Goal: Information Seeking & Learning: Learn about a topic

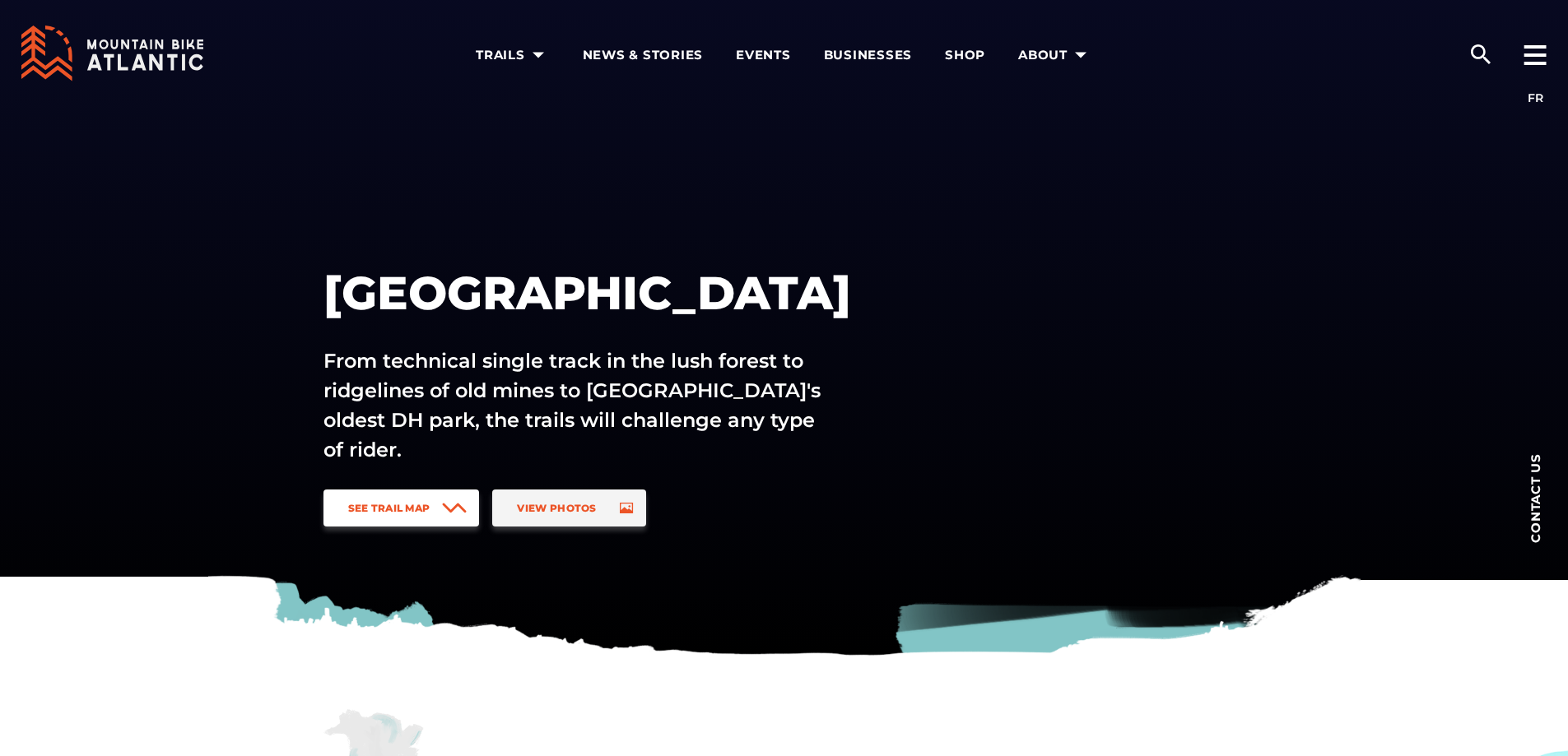
click at [424, 513] on span "See Trail Map" at bounding box center [389, 507] width 82 height 12
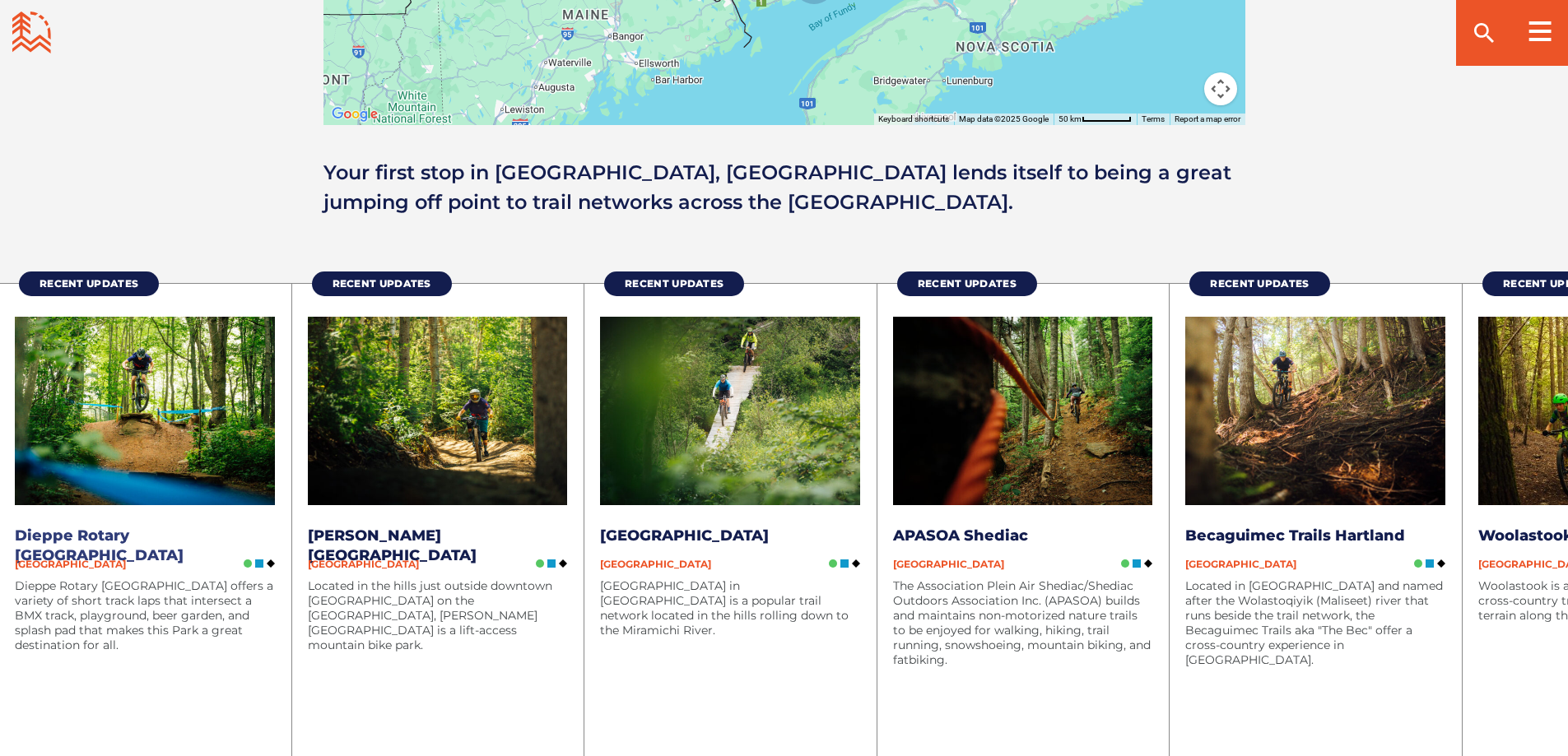
scroll to position [2123, 0]
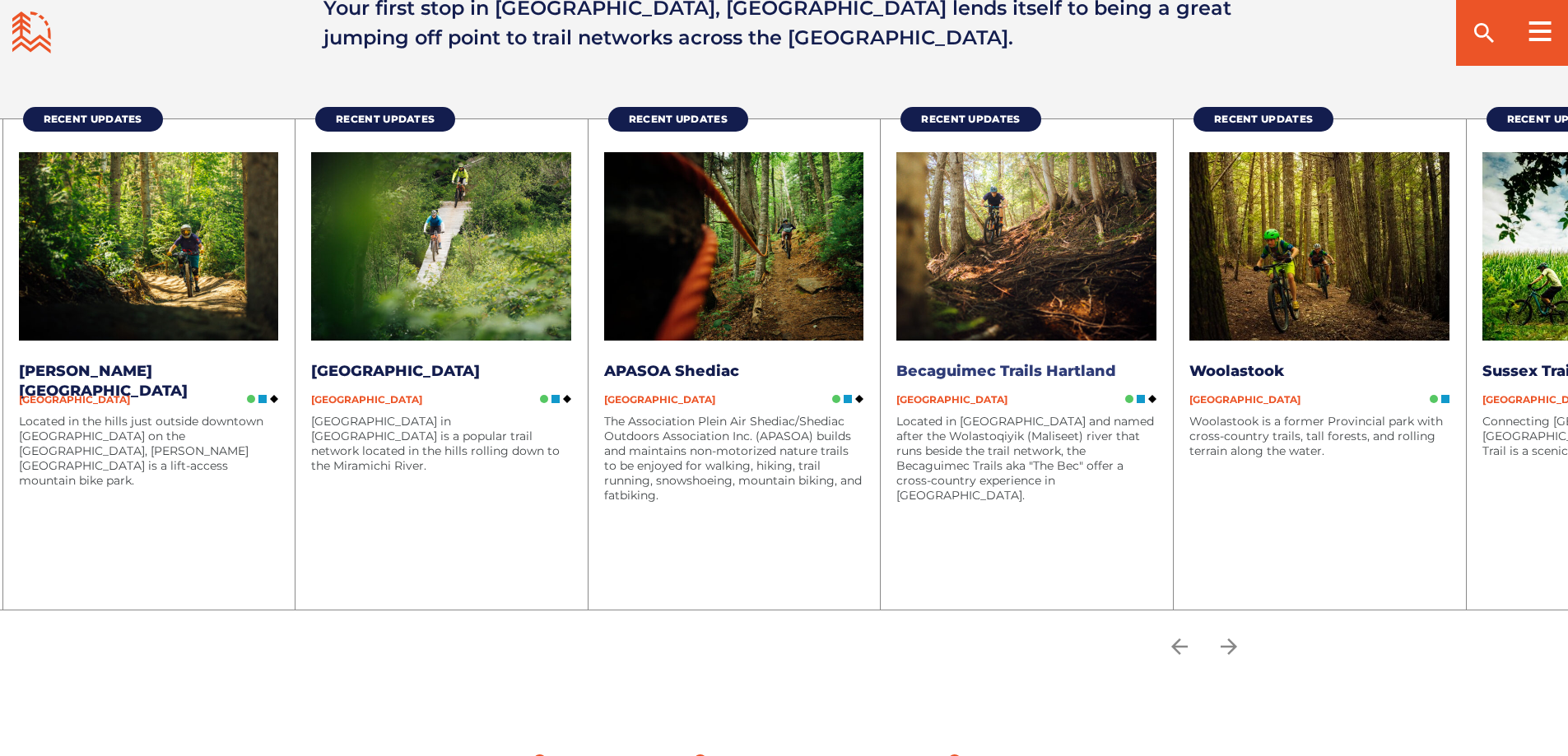
drag, startPoint x: 1394, startPoint y: 468, endPoint x: 1098, endPoint y: 488, distance: 296.7
click at [1098, 488] on div "Located in [GEOGRAPHIC_DATA] and named after the Wolastoqiyik (Maliseet) river …" at bounding box center [1025, 495] width 260 height 163
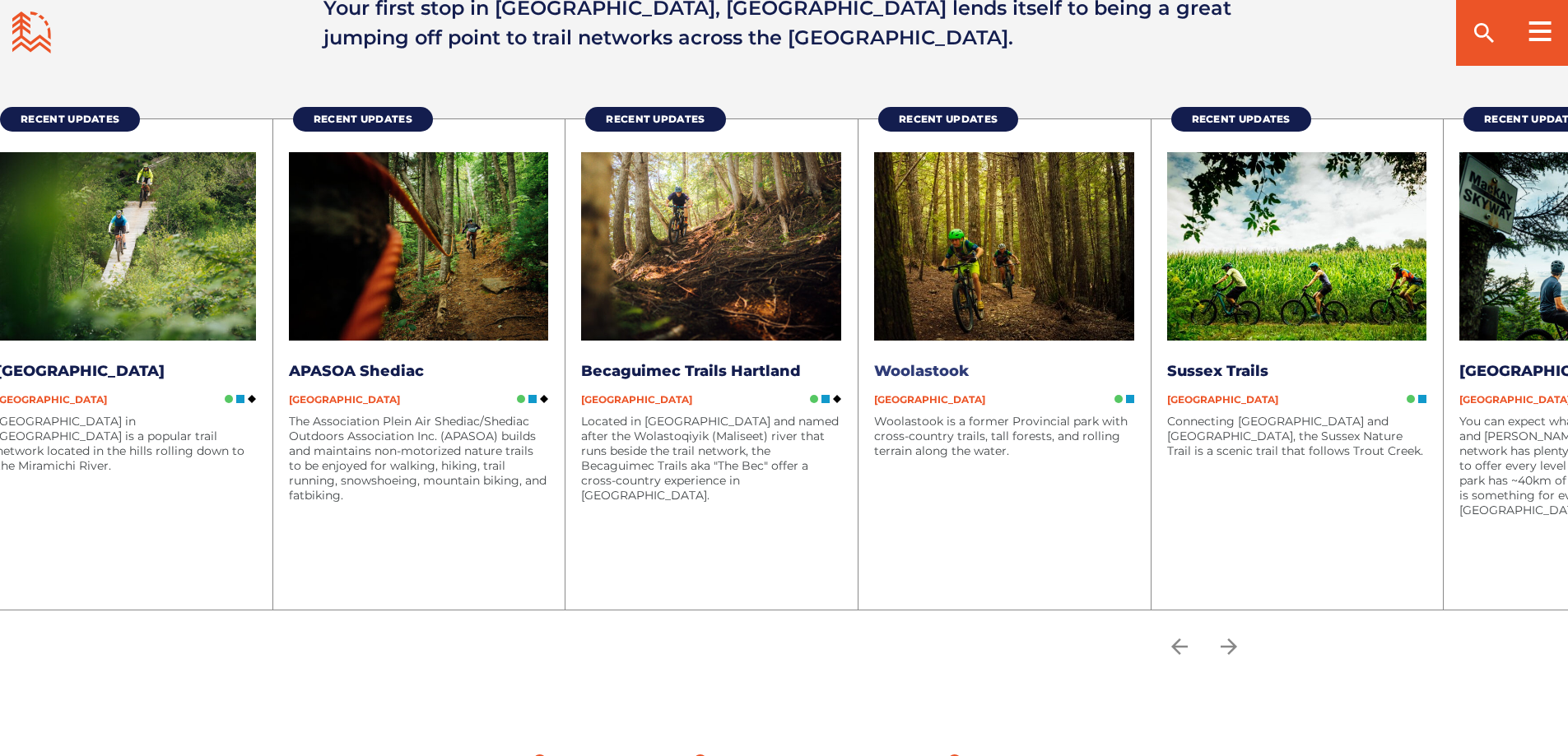
drag, startPoint x: 1296, startPoint y: 472, endPoint x: 1027, endPoint y: 499, distance: 270.4
click at [1027, 499] on div "Woolastook is a former Provincial park with cross-country trails, tall forests,…" at bounding box center [1003, 495] width 260 height 163
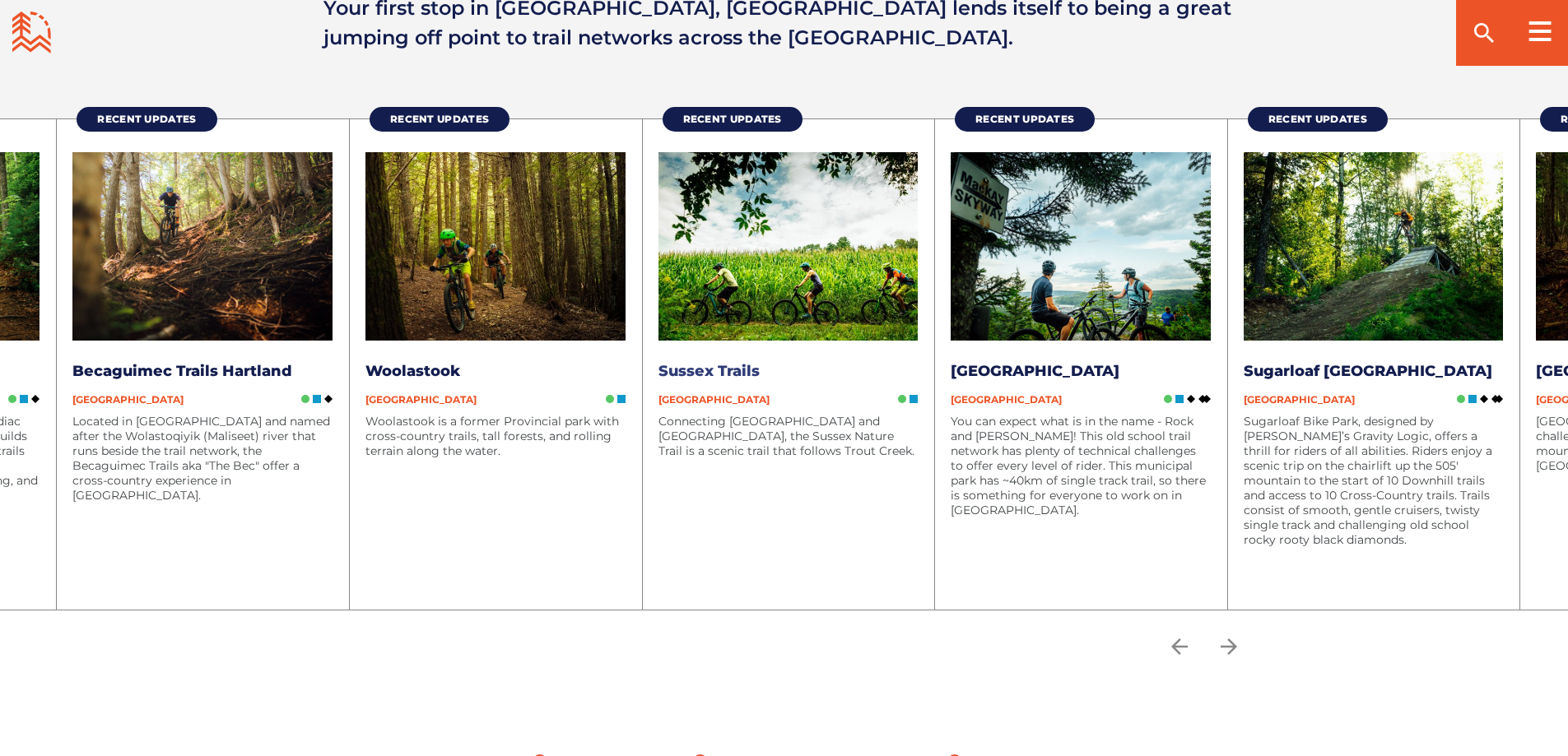
drag, startPoint x: 1144, startPoint y: 477, endPoint x: 908, endPoint y: 510, distance: 238.3
click at [908, 510] on div "Connecting [GEOGRAPHIC_DATA] and [GEOGRAPHIC_DATA], the Sussex Nature Trail is …" at bounding box center [788, 495] width 260 height 163
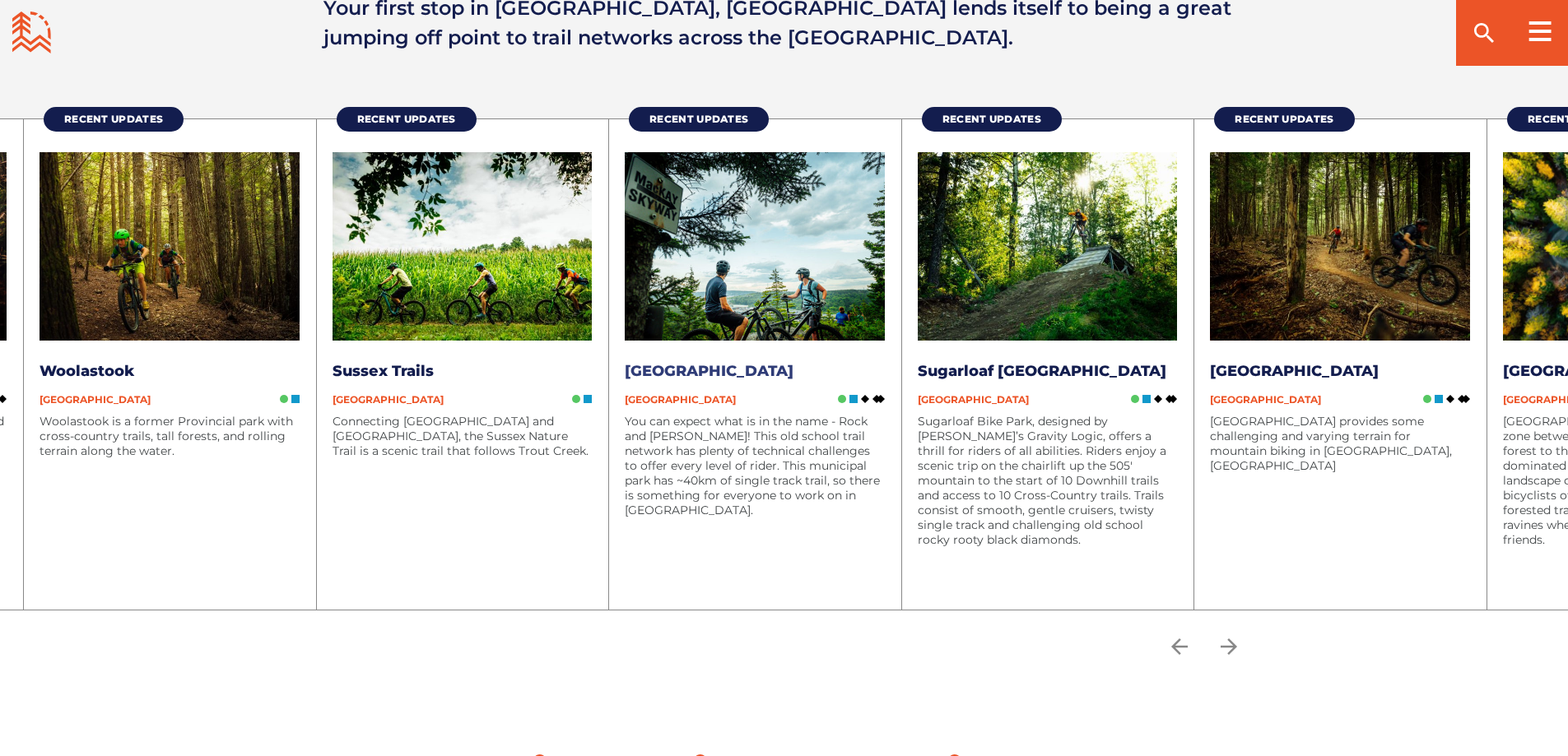
drag, startPoint x: 1111, startPoint y: 499, endPoint x: 843, endPoint y: 516, distance: 268.5
click at [843, 516] on div "You can expect what is in the name - Rock and Wood! This old school trail netwo…" at bounding box center [754, 495] width 260 height 163
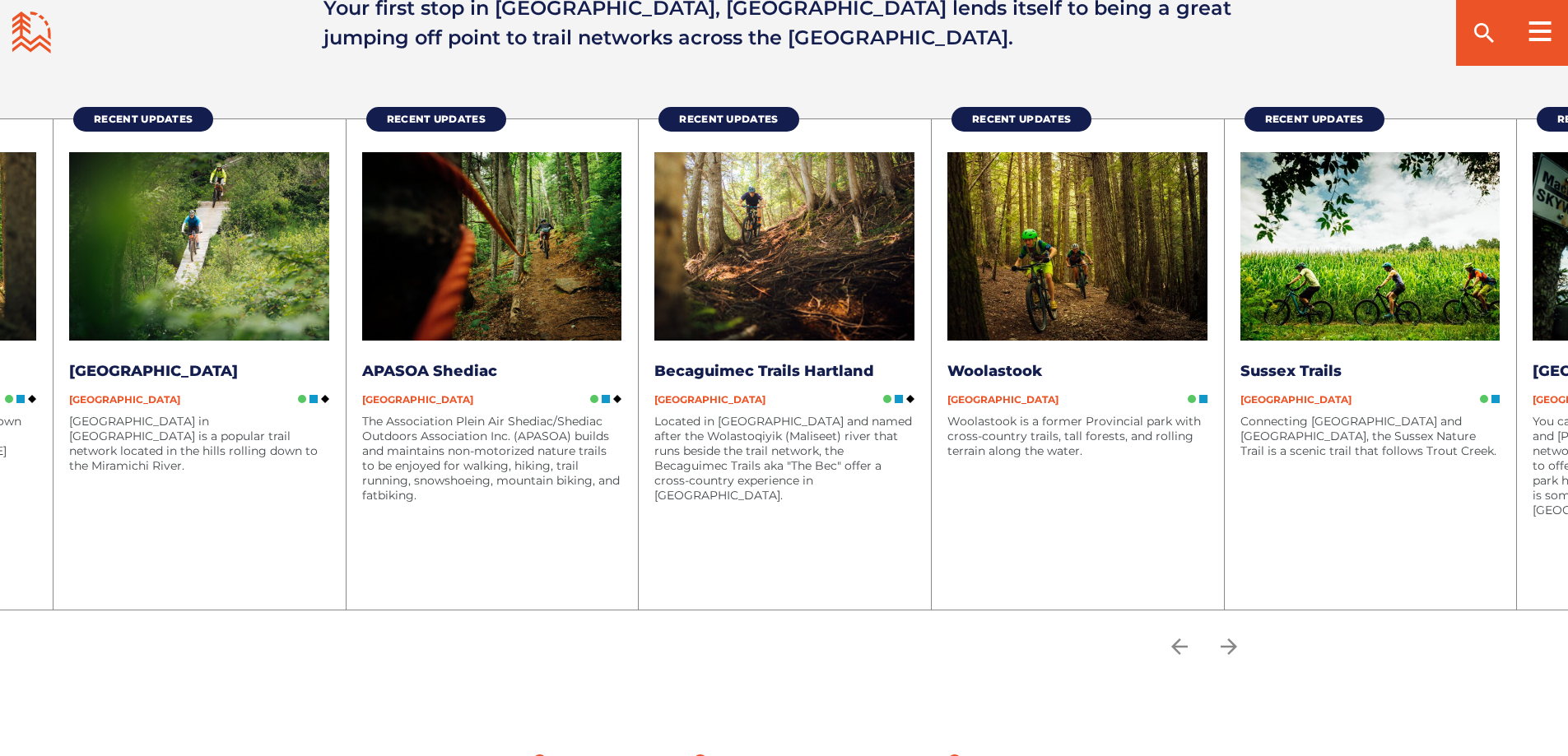
drag, startPoint x: 647, startPoint y: 451, endPoint x: 1579, endPoint y: 399, distance: 933.4
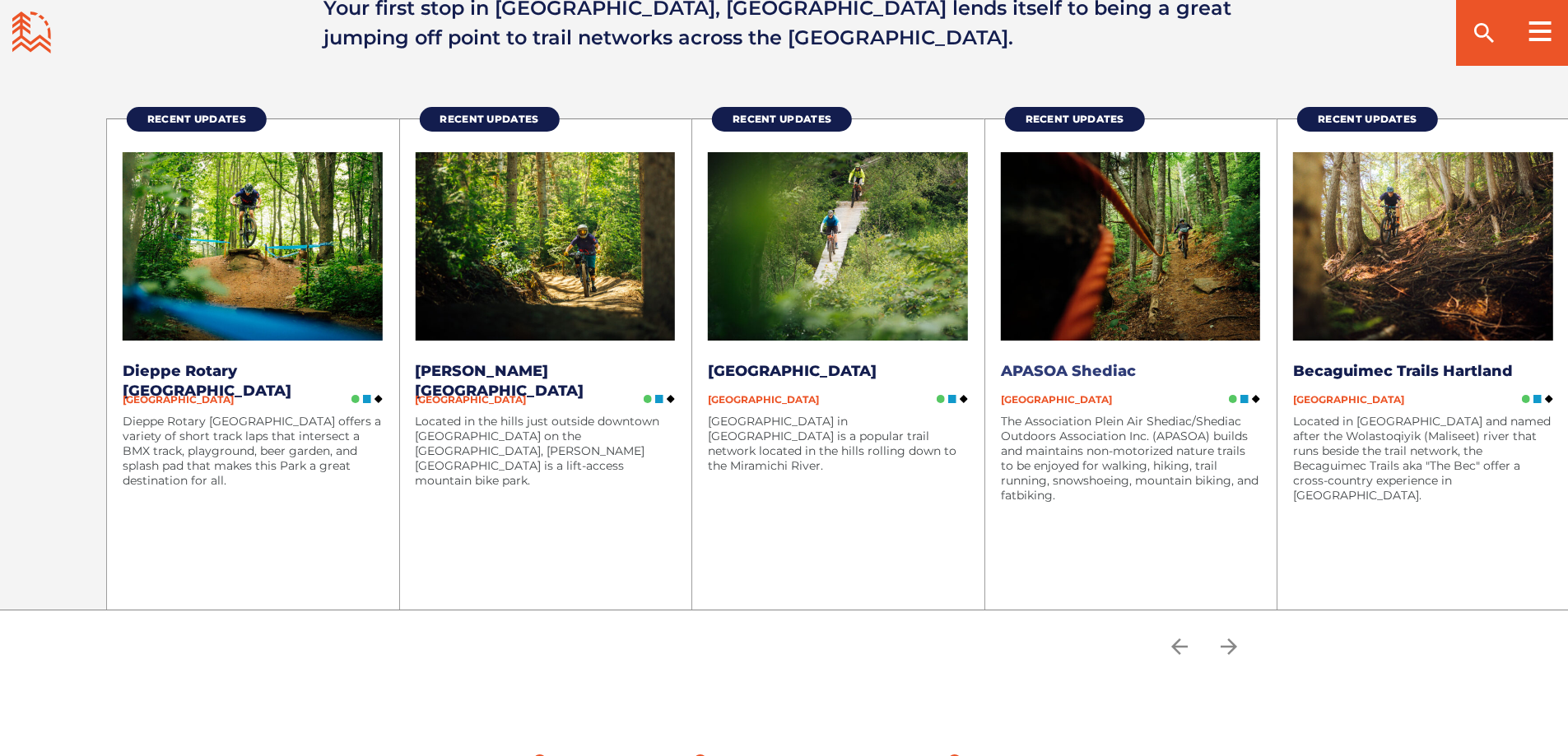
drag, startPoint x: 678, startPoint y: 526, endPoint x: 1060, endPoint y: 518, distance: 382.1
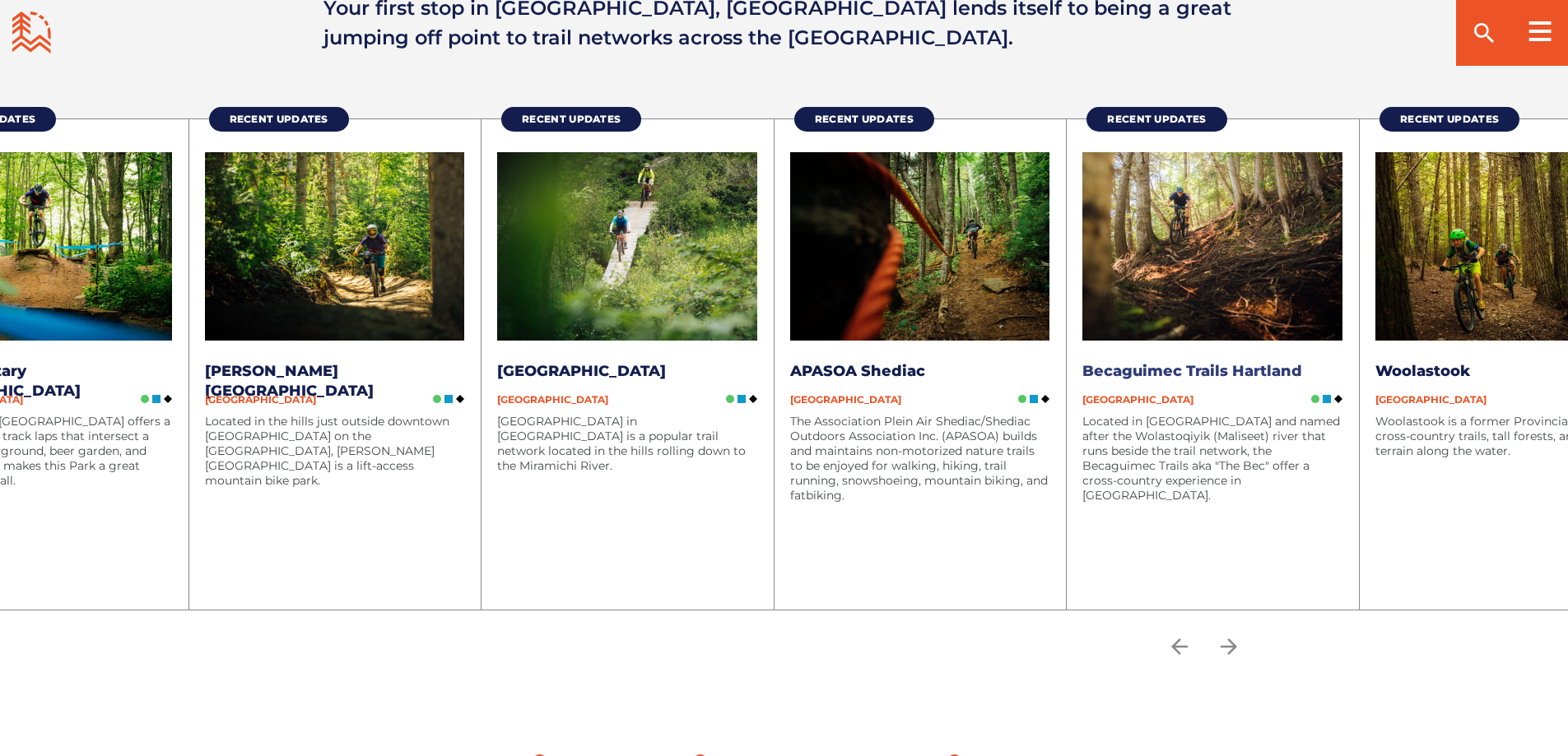
drag, startPoint x: 1177, startPoint y: 476, endPoint x: 0, endPoint y: 539, distance: 1178.7
click at [1065, 543] on li "Recent Updates Becaguimec Trails Hartland New Brunswick Located in Hartland and…" at bounding box center [1212, 364] width 293 height 491
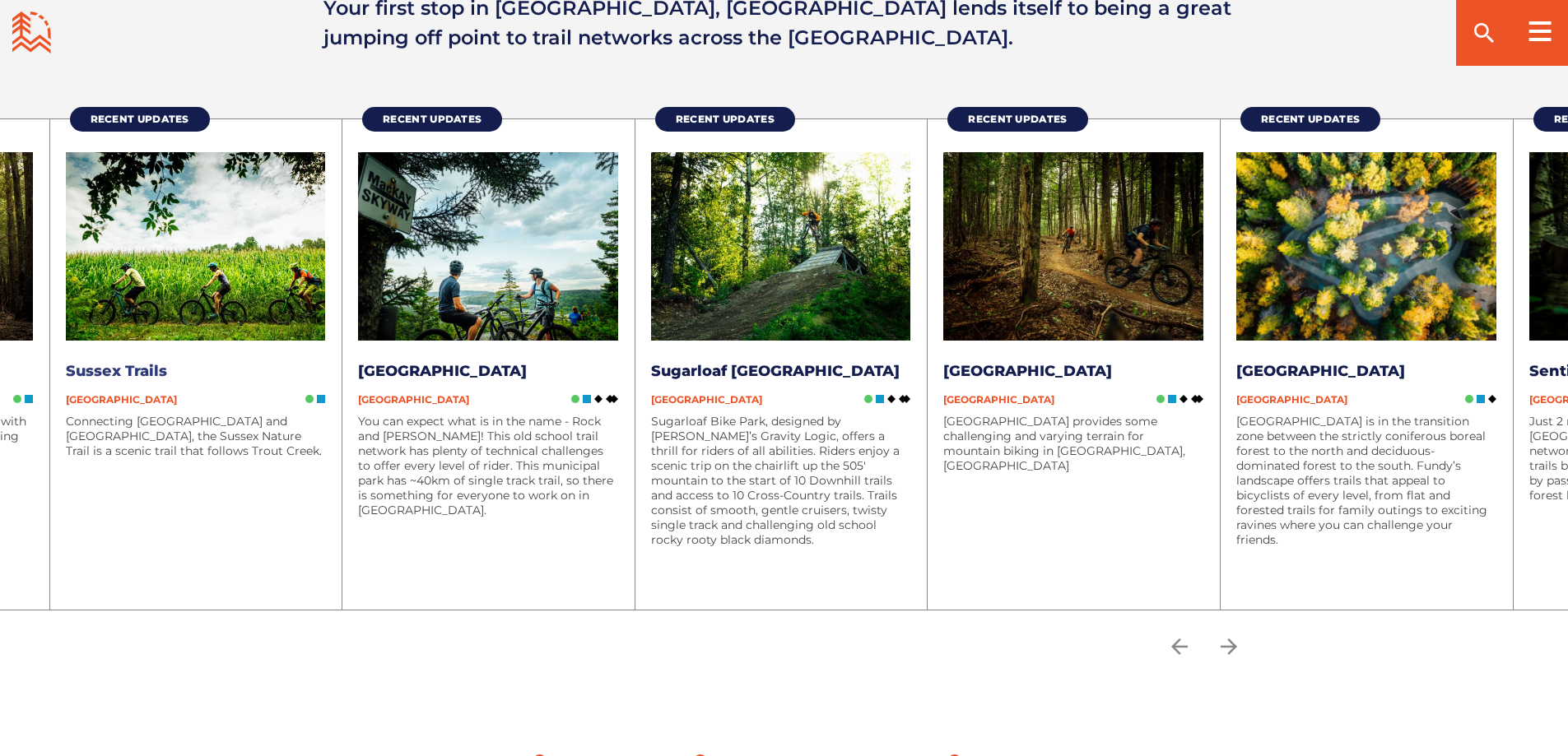
drag, startPoint x: 824, startPoint y: 523, endPoint x: 265, endPoint y: 563, distance: 560.4
click at [265, 563] on div "Connecting [GEOGRAPHIC_DATA] and [GEOGRAPHIC_DATA], the Sussex Nature Trail is …" at bounding box center [195, 495] width 260 height 163
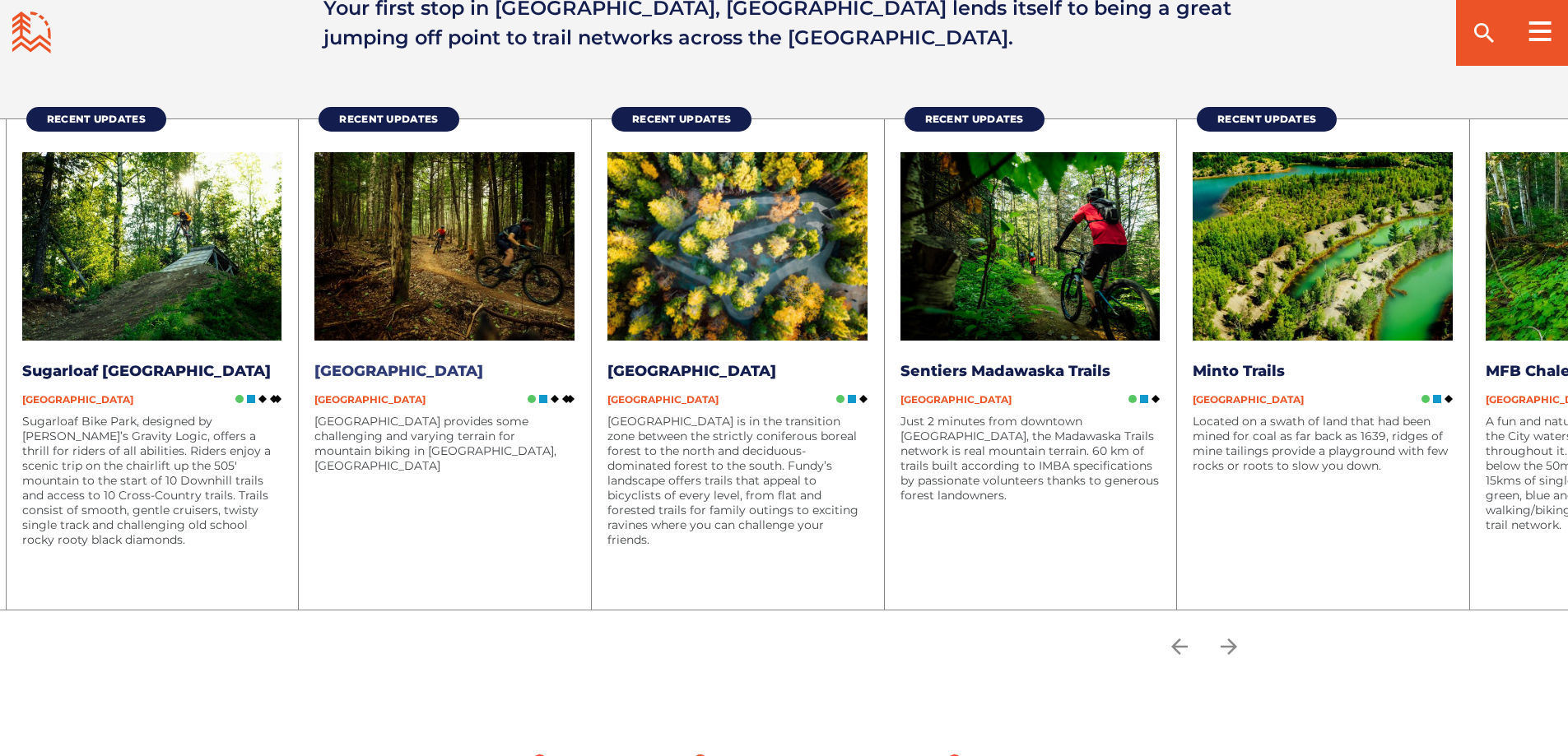
drag, startPoint x: 1131, startPoint y: 456, endPoint x: 364, endPoint y: 553, distance: 773.1
click at [364, 554] on div "[GEOGRAPHIC_DATA] provides some challenging and varying terrain for mountain bi…" at bounding box center [444, 495] width 260 height 163
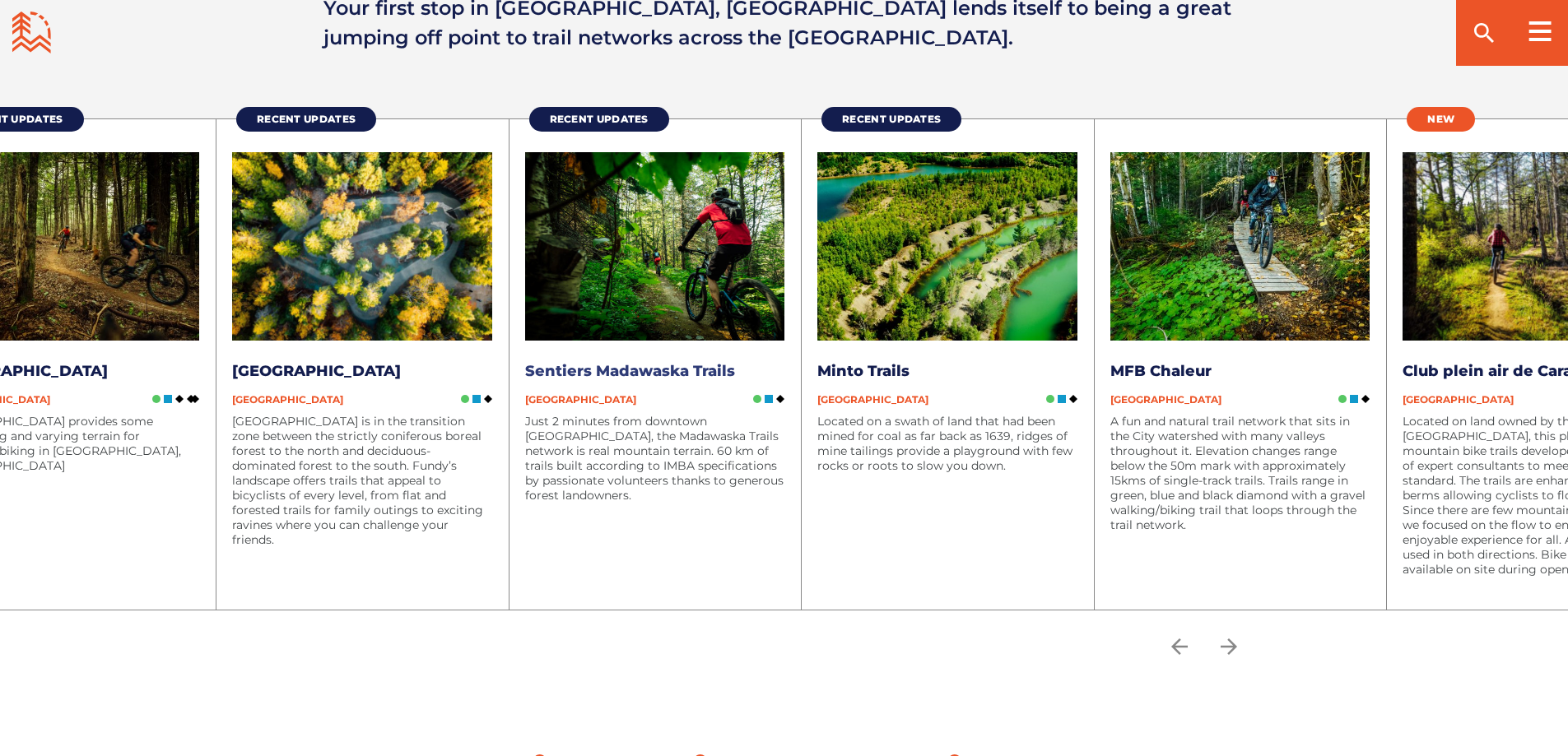
drag, startPoint x: 1101, startPoint y: 469, endPoint x: 591, endPoint y: 519, distance: 512.4
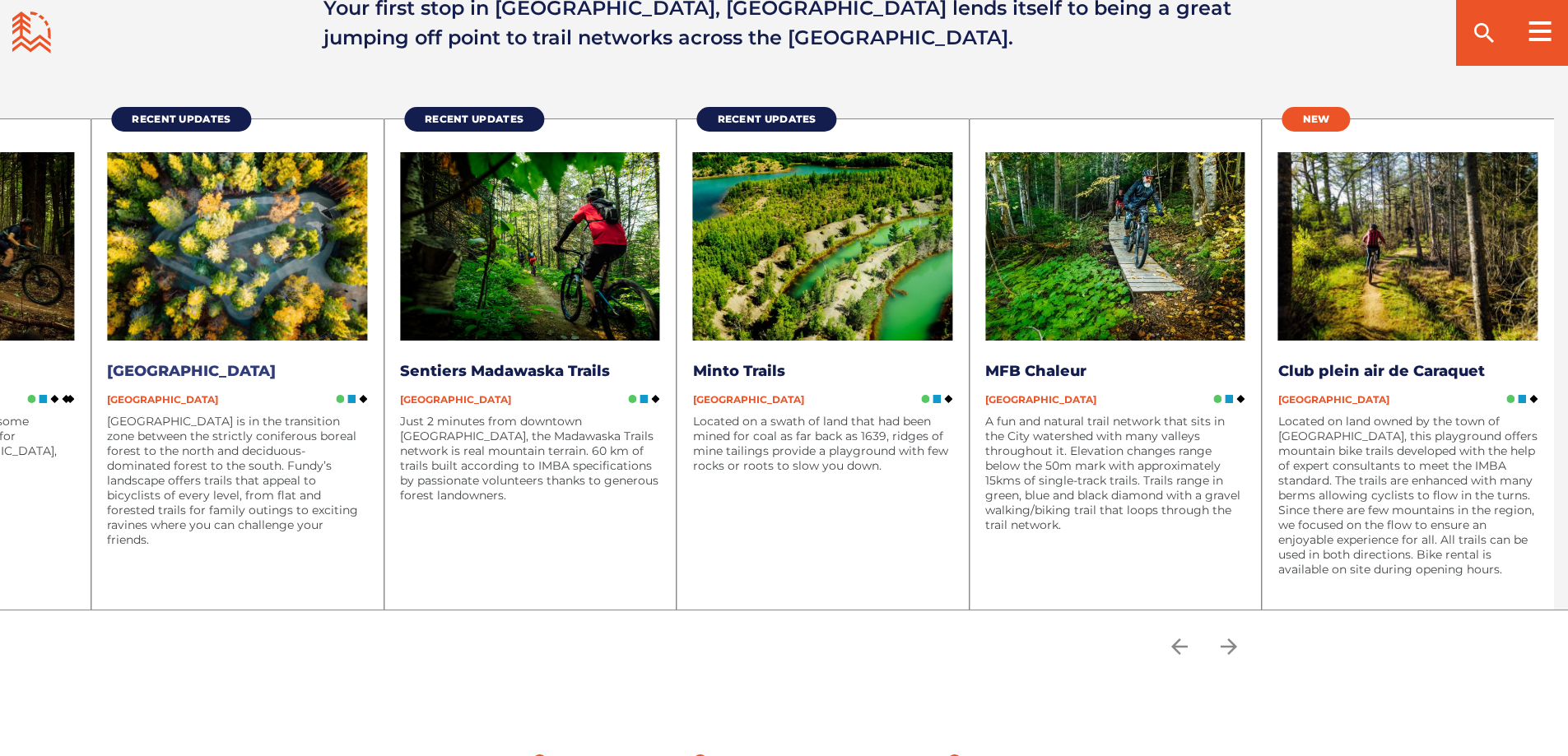
drag, startPoint x: 1297, startPoint y: 389, endPoint x: 323, endPoint y: 513, distance: 981.9
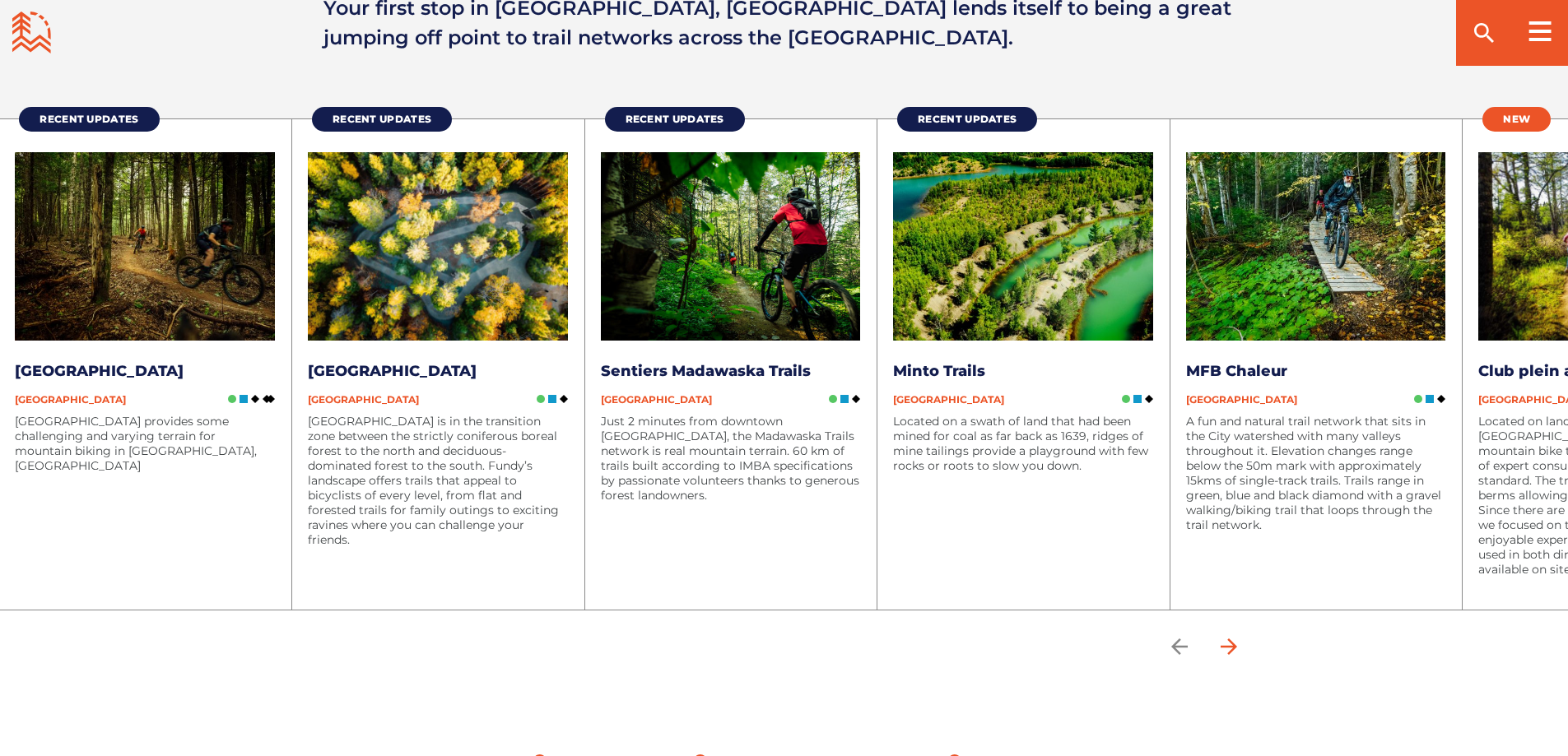
click at [1231, 644] on icon "arrow forward" at bounding box center [1229, 647] width 25 height 25
click at [1252, 644] on div at bounding box center [784, 647] width 1152 height 75
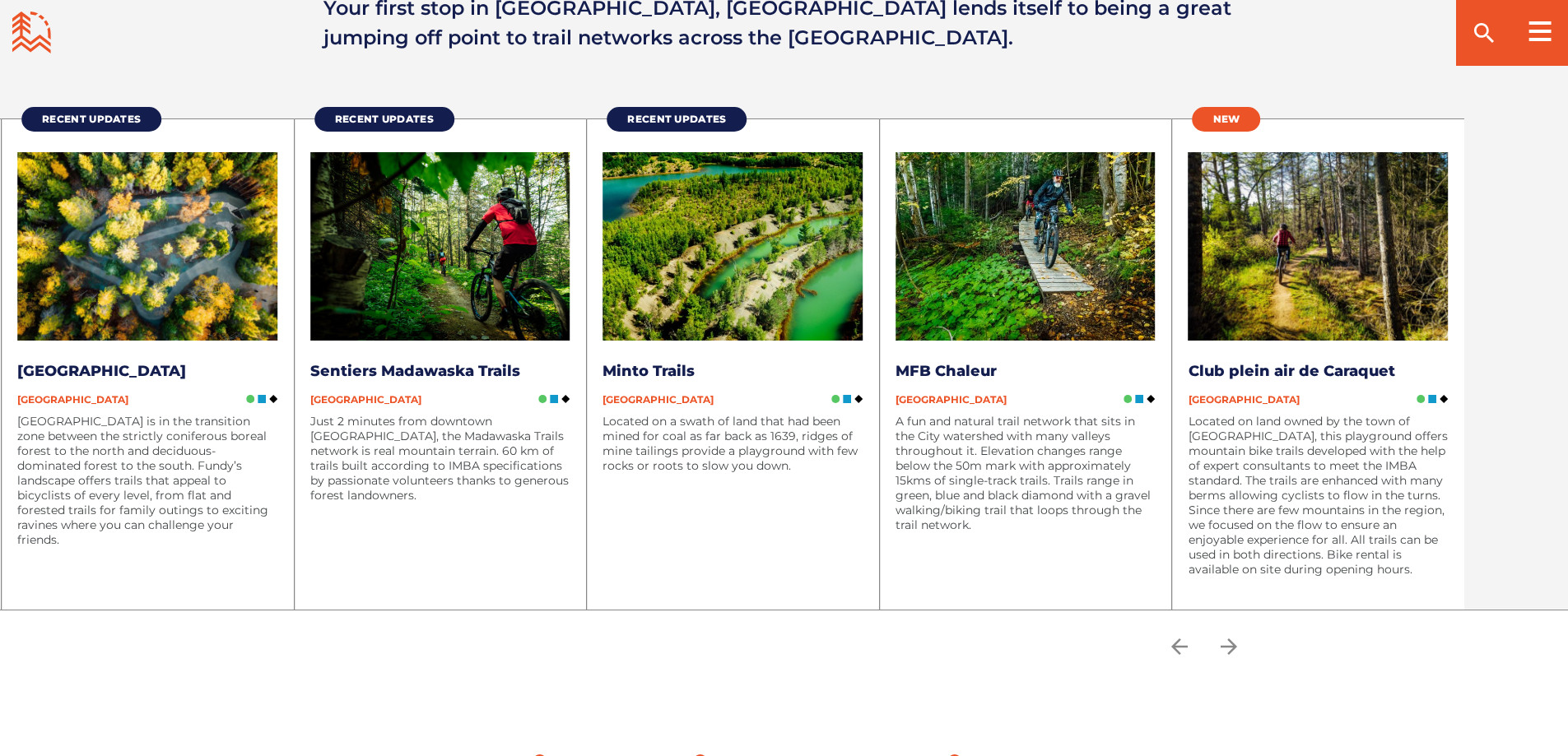
drag, startPoint x: 1452, startPoint y: 463, endPoint x: 0, endPoint y: 647, distance: 1463.6
click at [0, 647] on ul "Recent Updates Dieppe Rotary St-Anselme Park New Brunswick Dieppe Rotary St-Ans…" at bounding box center [876, 393] width 1757 height 583
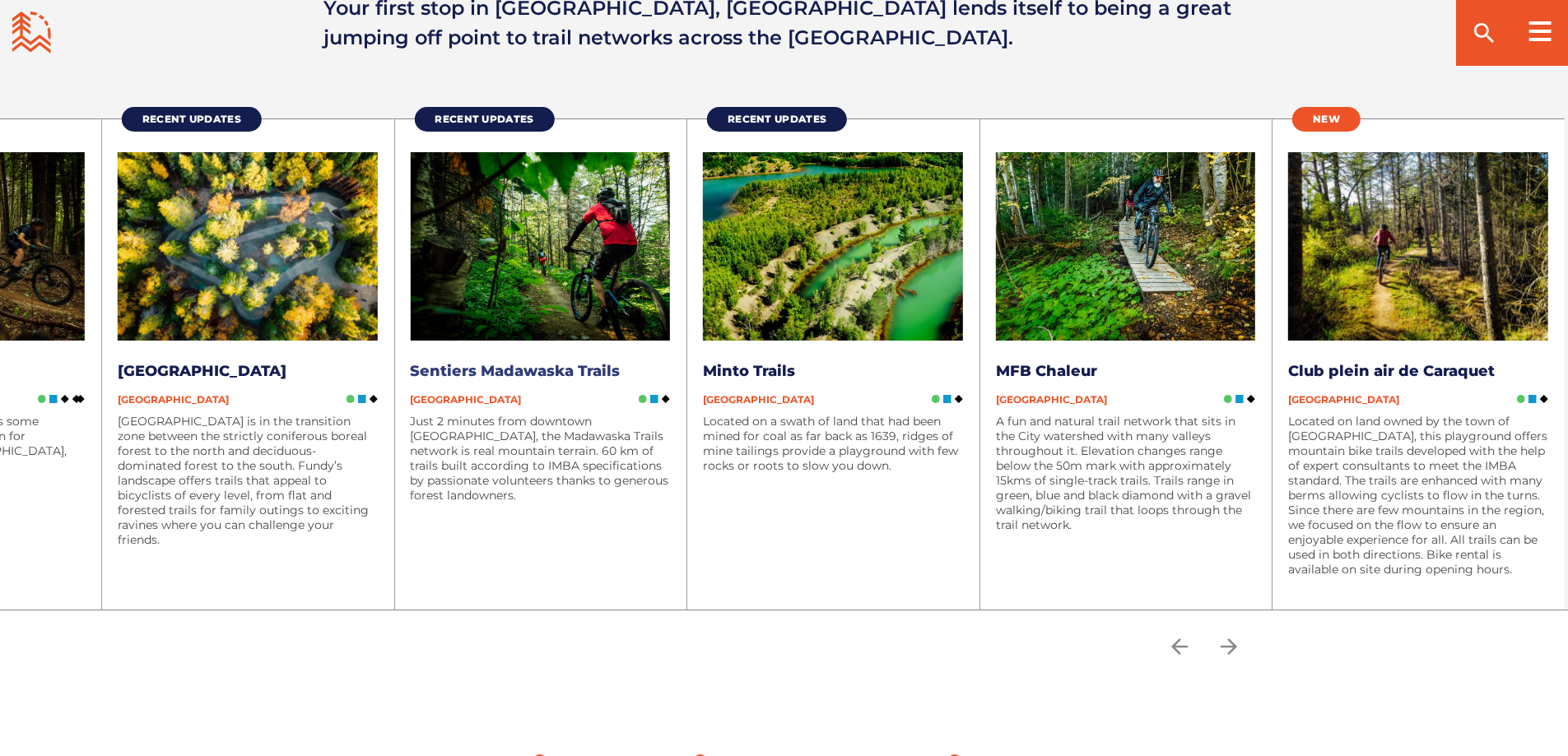
drag, startPoint x: 1469, startPoint y: 392, endPoint x: 518, endPoint y: 517, distance: 959.2
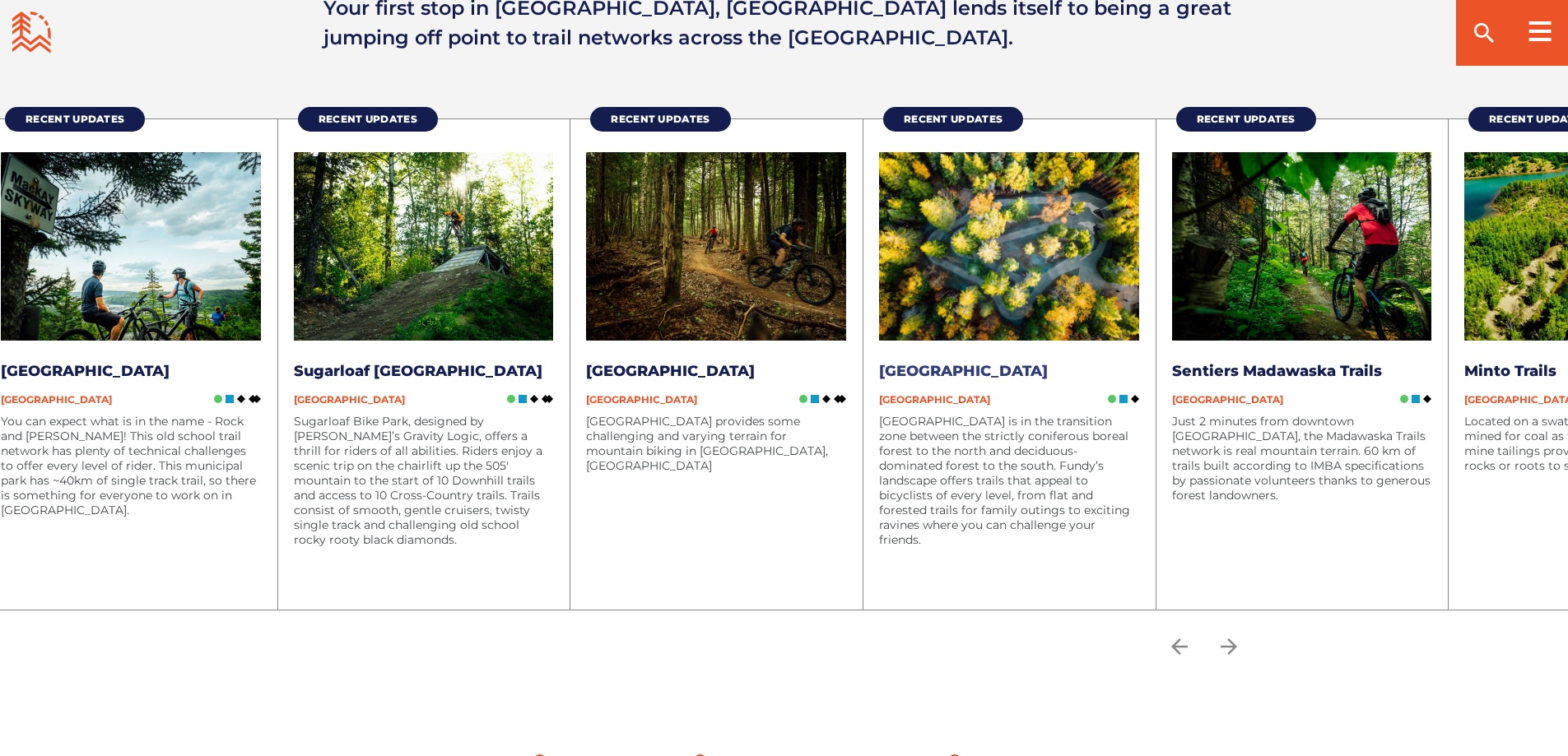
drag, startPoint x: 314, startPoint y: 508, endPoint x: 902, endPoint y: 472, distance: 589.1
click at [902, 472] on p "[GEOGRAPHIC_DATA] is in the transition zone between the strictly coniferous bor…" at bounding box center [1008, 481] width 260 height 133
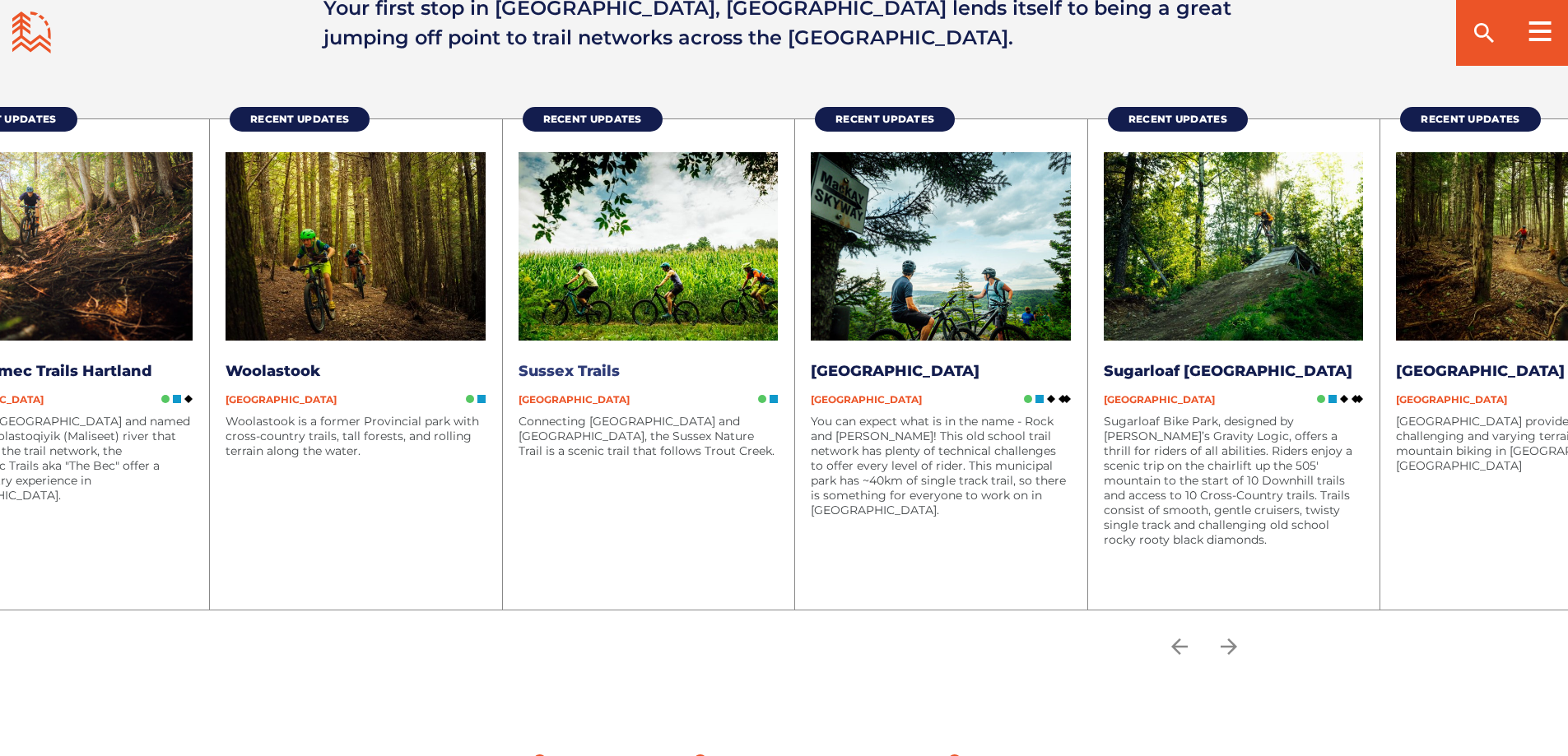
drag, startPoint x: 1347, startPoint y: 495, endPoint x: 571, endPoint y: 549, distance: 777.9
click at [625, 547] on div "Connecting [GEOGRAPHIC_DATA] and [GEOGRAPHIC_DATA], the Sussex Nature Trail is …" at bounding box center [648, 495] width 260 height 163
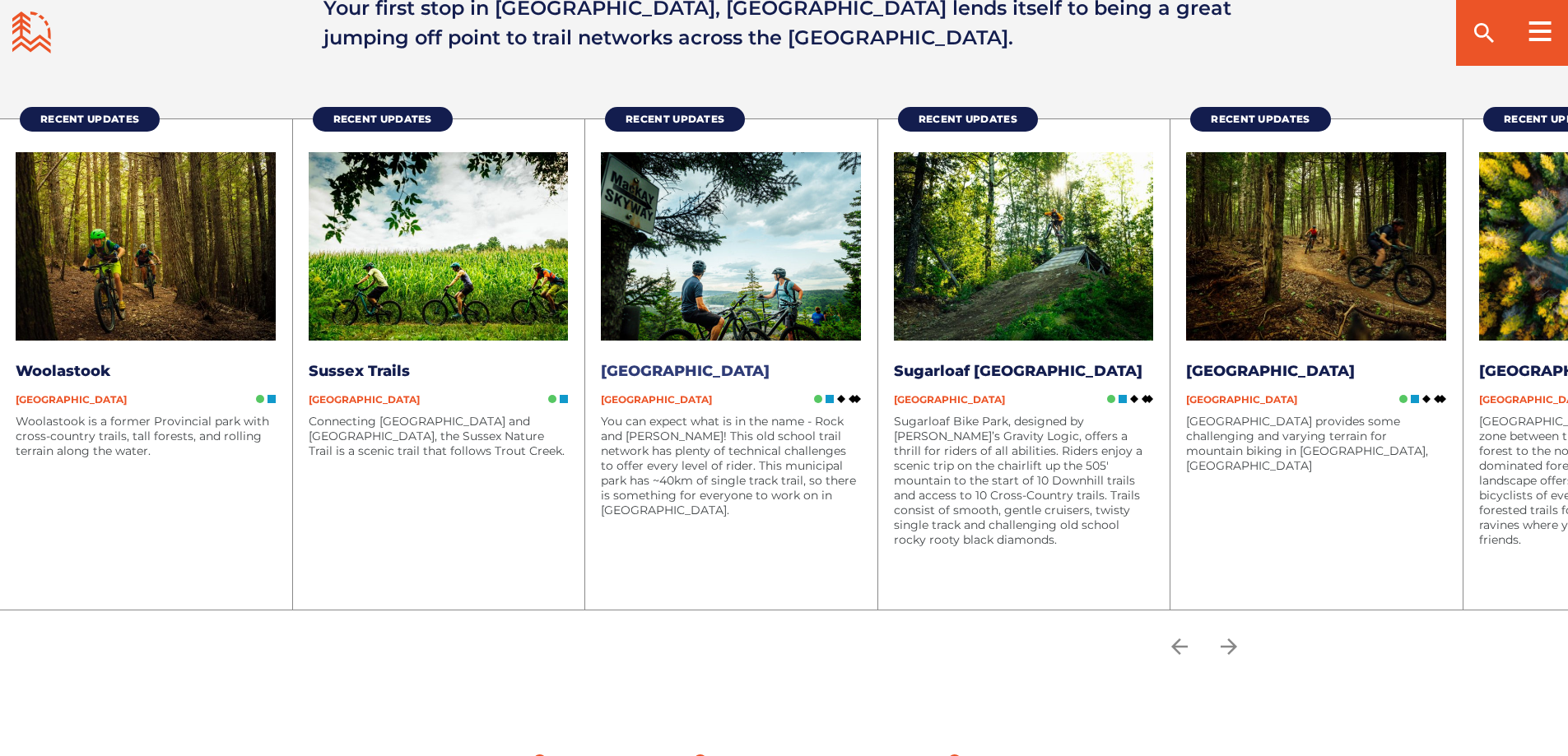
click at [679, 368] on link "[GEOGRAPHIC_DATA]" at bounding box center [685, 370] width 169 height 18
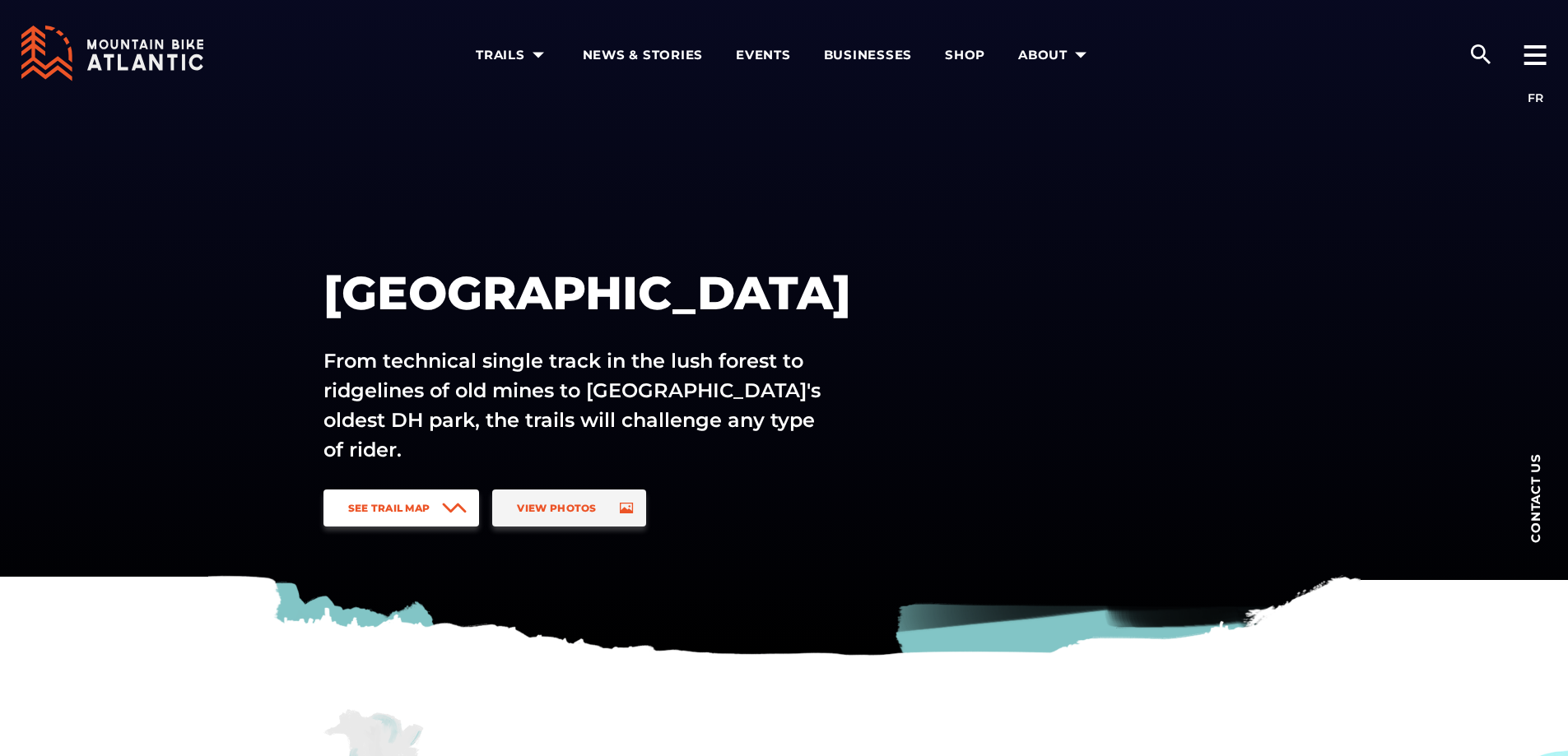
click at [390, 506] on span "See Trail Map" at bounding box center [389, 507] width 82 height 12
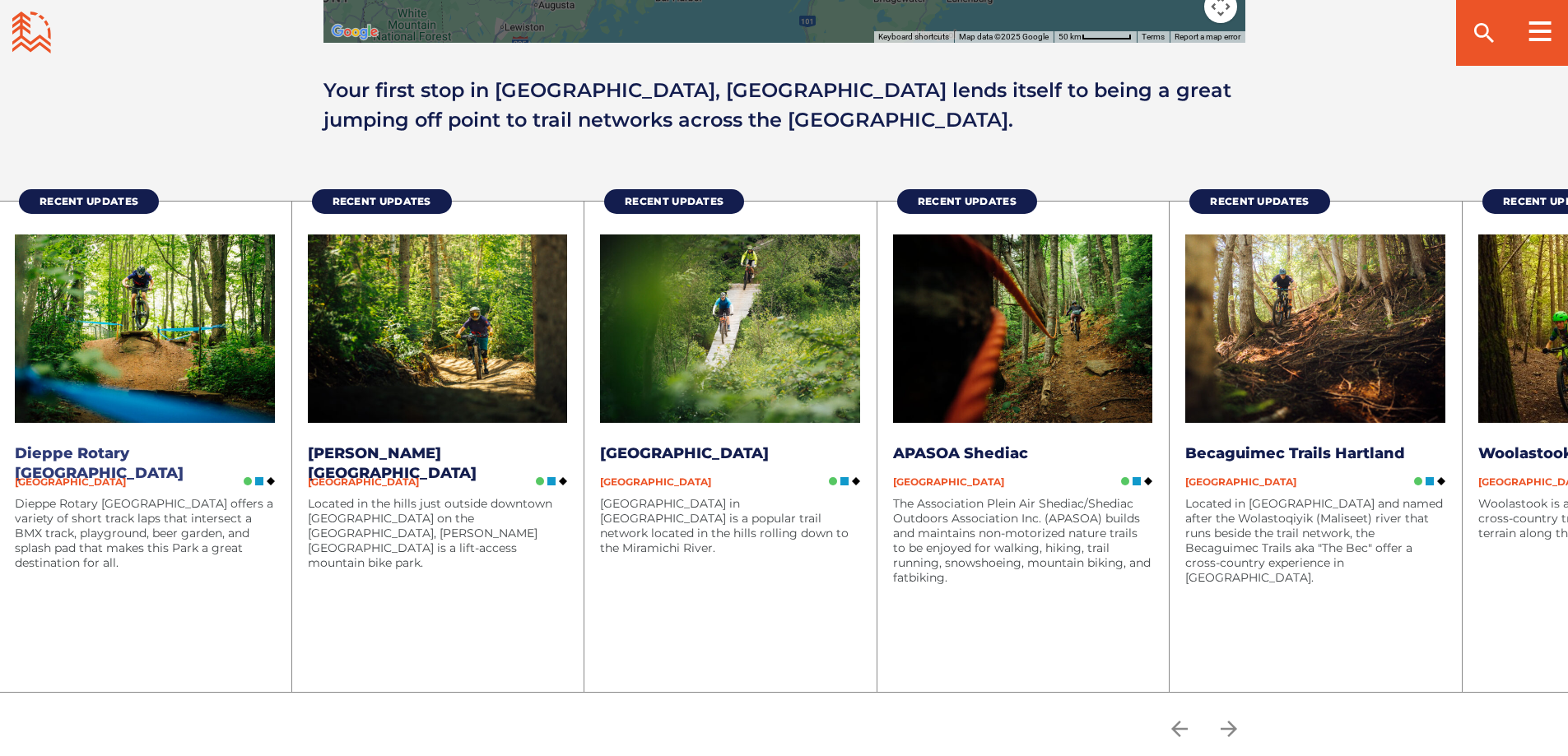
scroll to position [2123, 0]
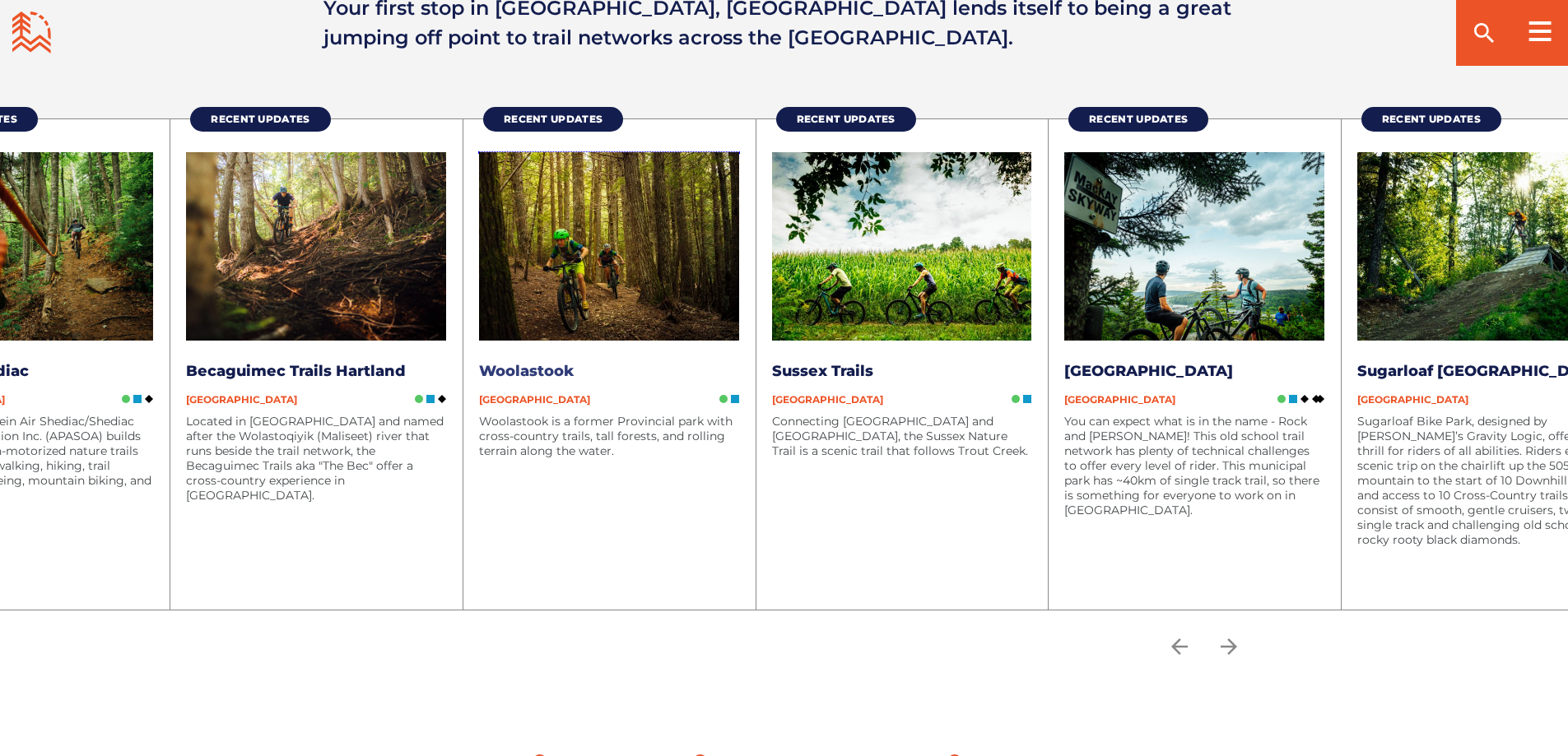
drag, startPoint x: 1566, startPoint y: 331, endPoint x: 165, endPoint y: 550, distance: 1418.0
click at [463, 550] on li "Recent Updates Woolastook New Brunswick Woolastook is a former Provincial park …" at bounding box center [609, 364] width 293 height 491
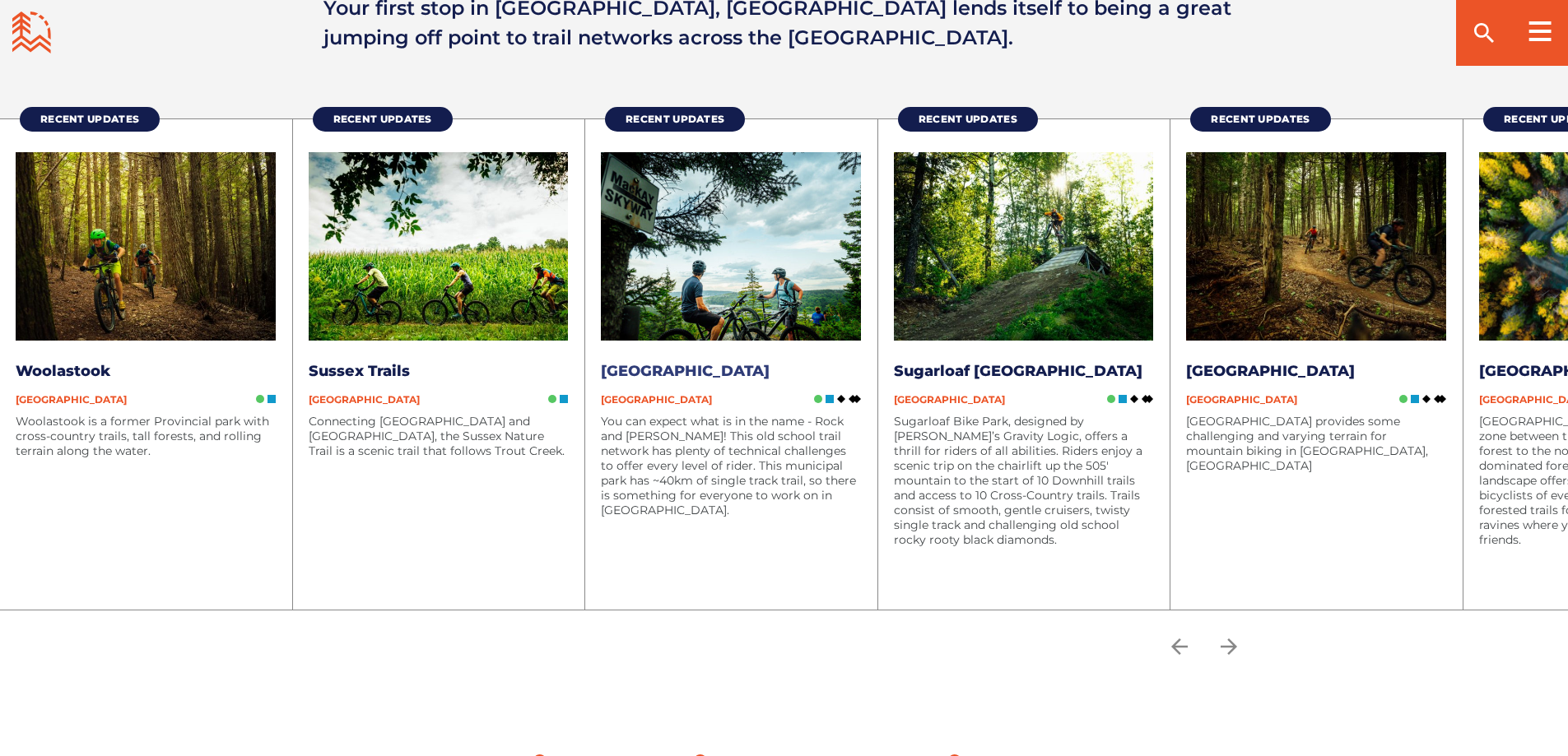
click at [681, 362] on link "[GEOGRAPHIC_DATA]" at bounding box center [685, 370] width 169 height 18
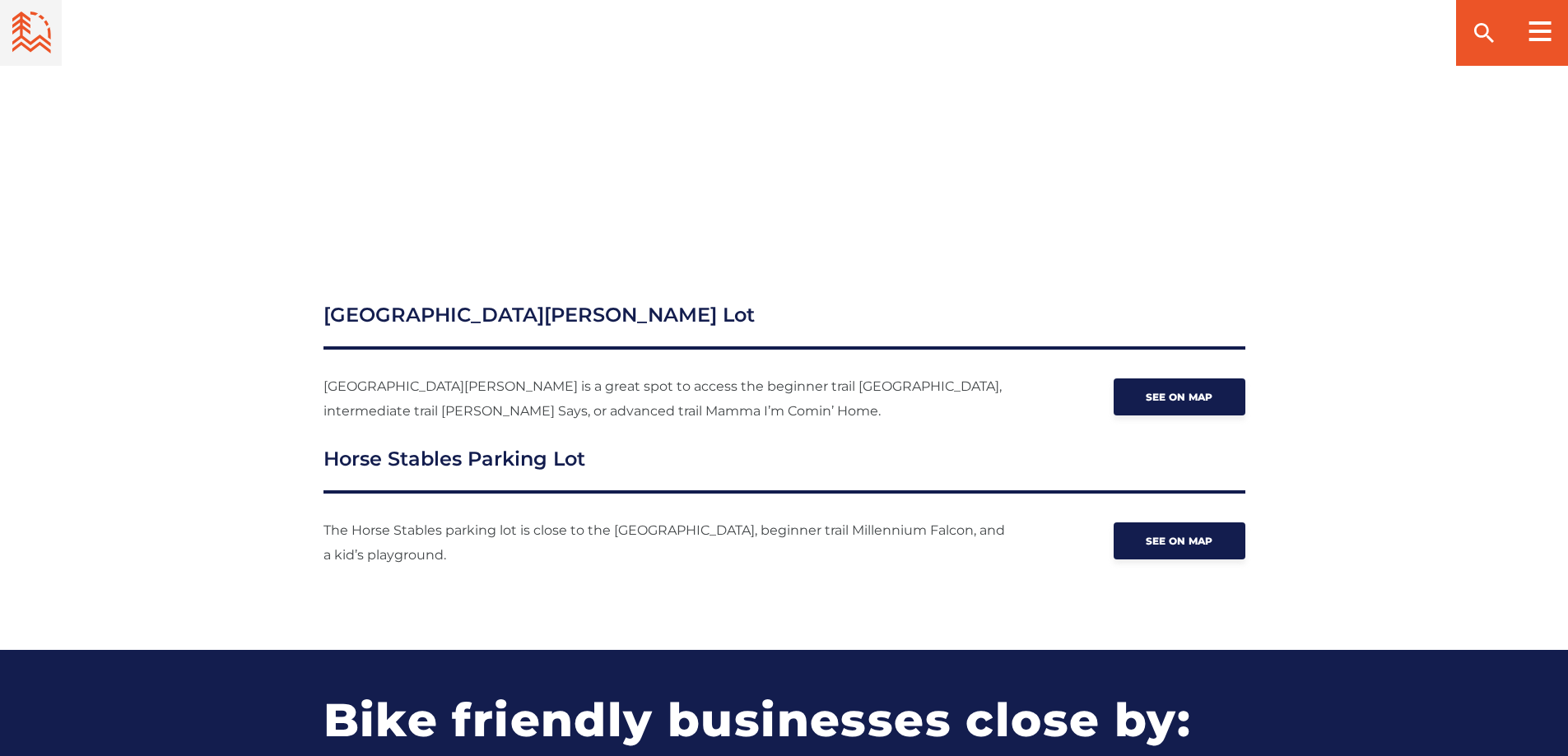
scroll to position [1646, 0]
